Goal: Navigation & Orientation: Go to known website

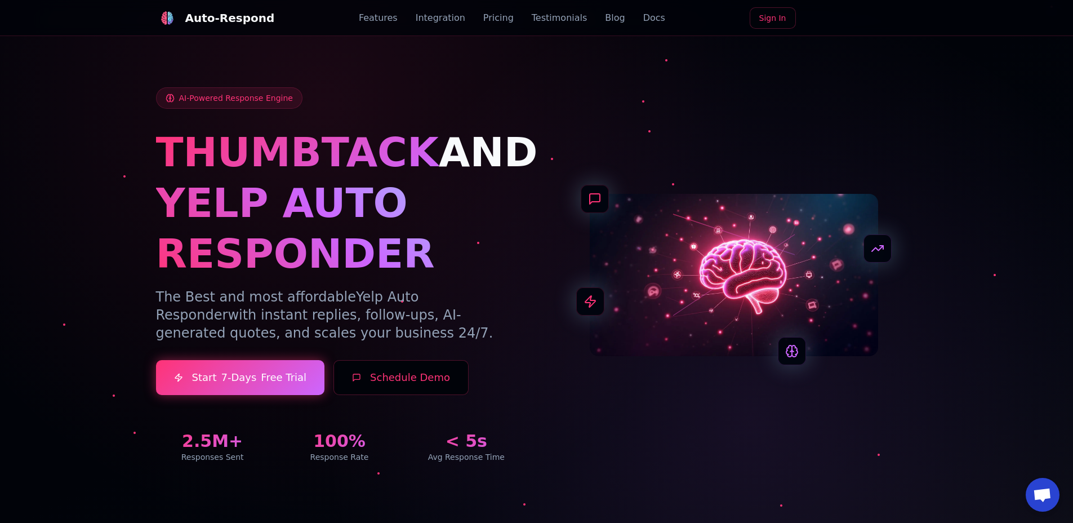
click at [513, 93] on div "AI-Powered Response Engine THUMBTACK AND YELP AUTO RESPONDER The Best and most …" at bounding box center [339, 274] width 367 height 375
